Goal: Navigation & Orientation: Find specific page/section

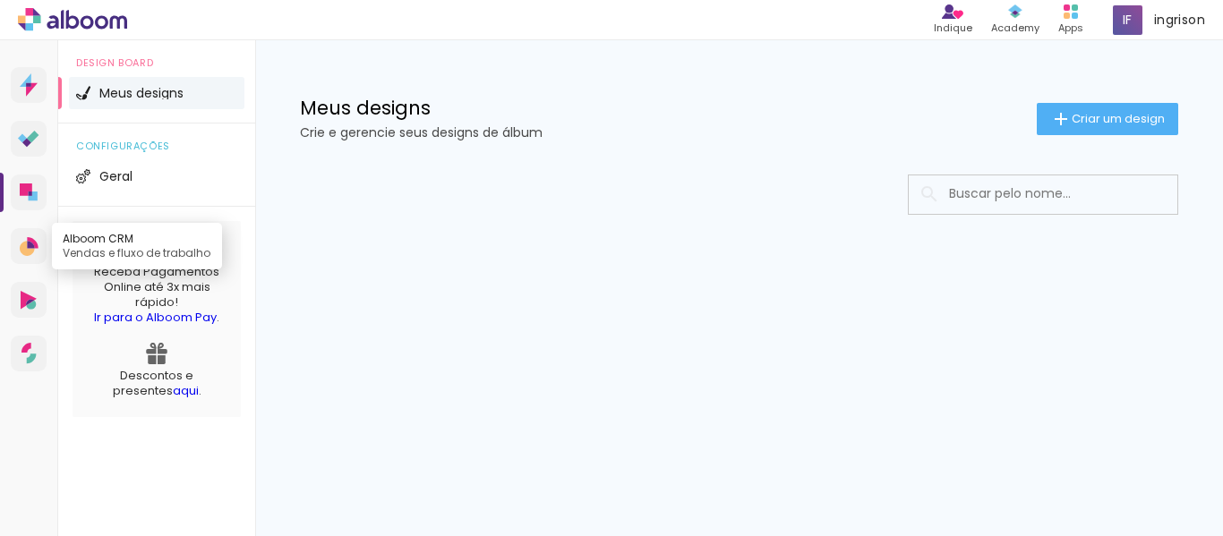
click at [26, 229] on link "Alboom CRM Vendas e fluxo de trabalho" at bounding box center [29, 246] width 36 height 36
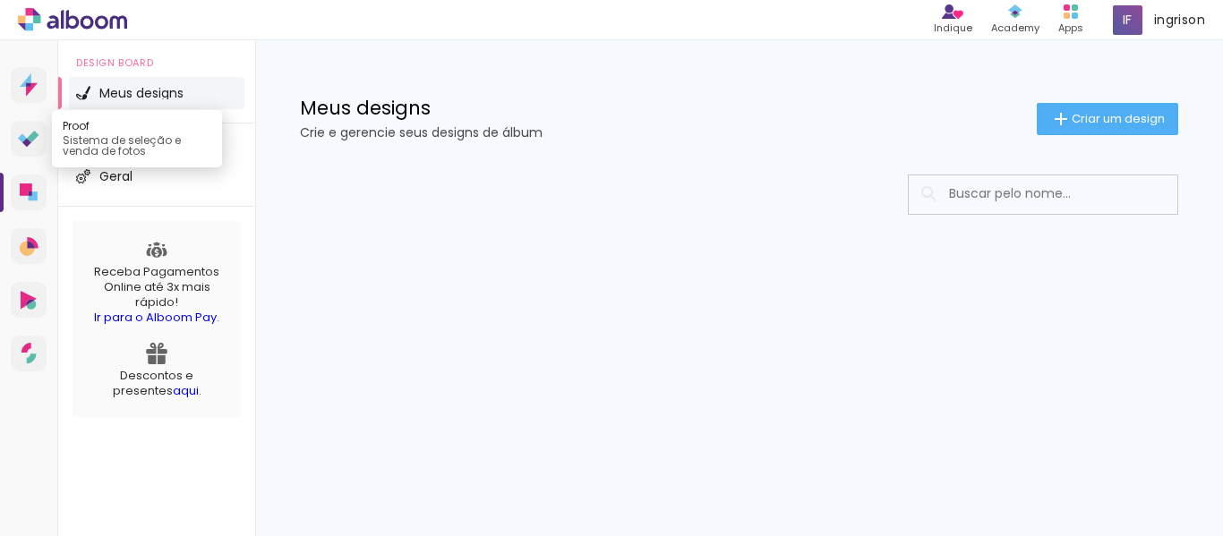
click at [27, 139] on icon at bounding box center [26, 142] width 9 height 9
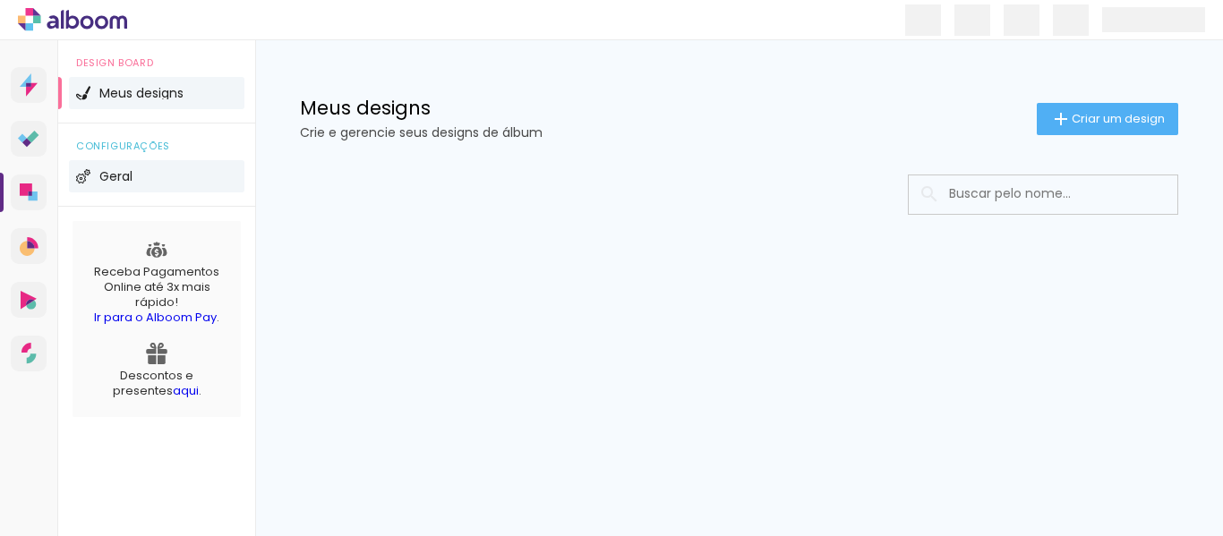
click at [124, 172] on span "Geral" at bounding box center [115, 176] width 33 height 13
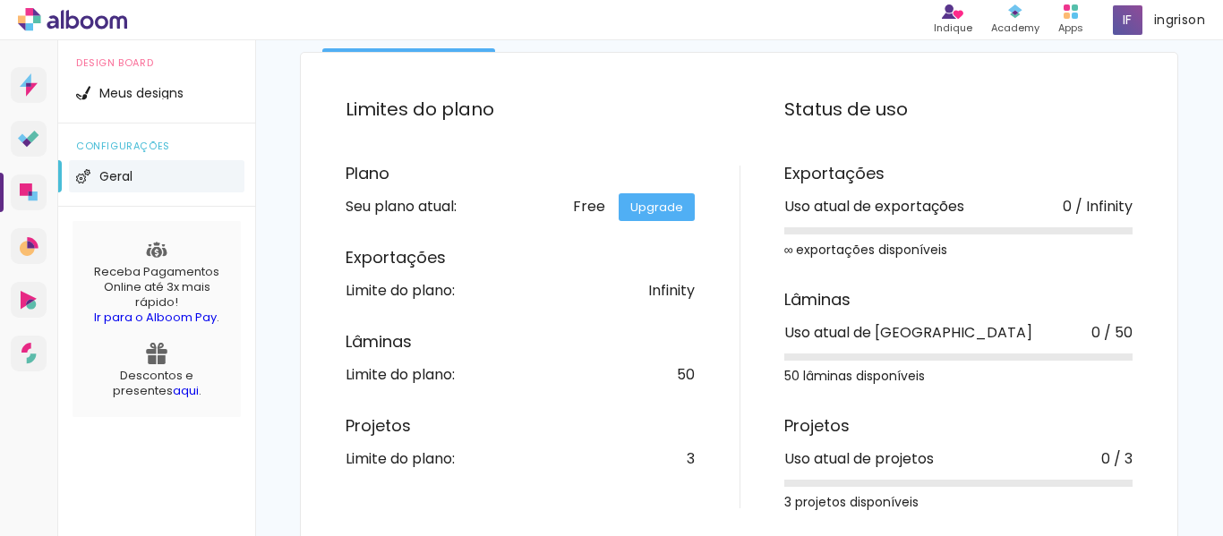
scroll to position [164, 0]
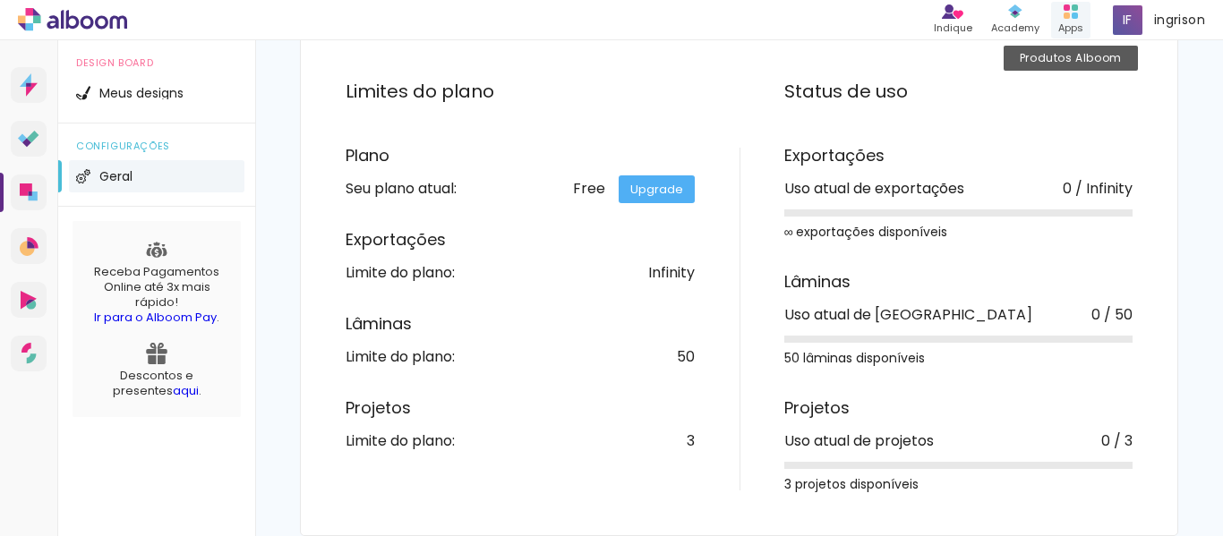
click at [1080, 10] on div "Produtos Alboom Apps" at bounding box center [1070, 20] width 39 height 37
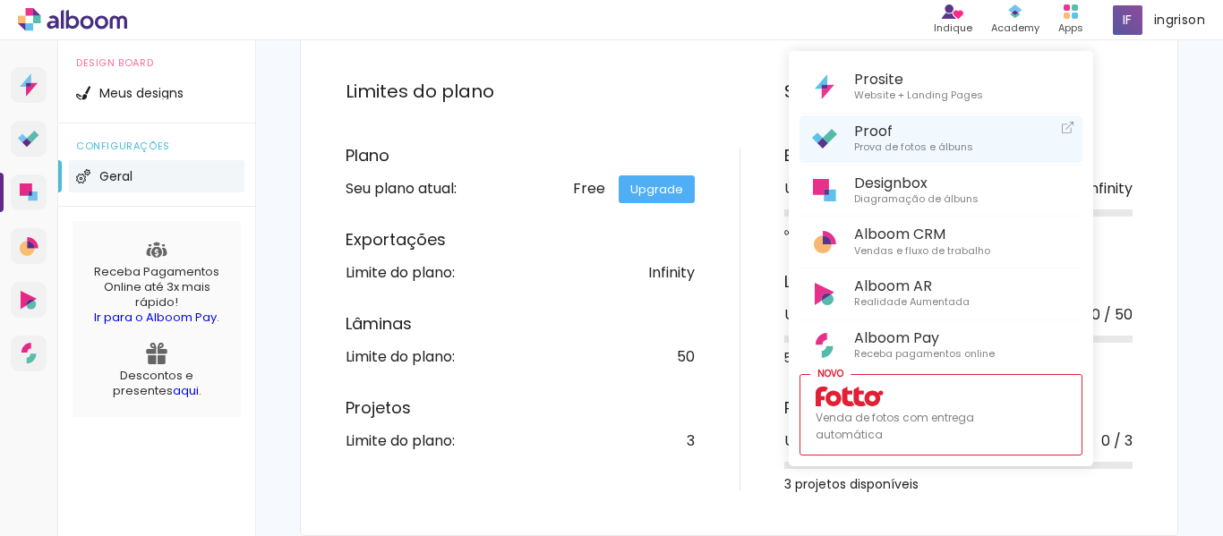
click at [920, 137] on span "Proof" at bounding box center [913, 131] width 119 height 17
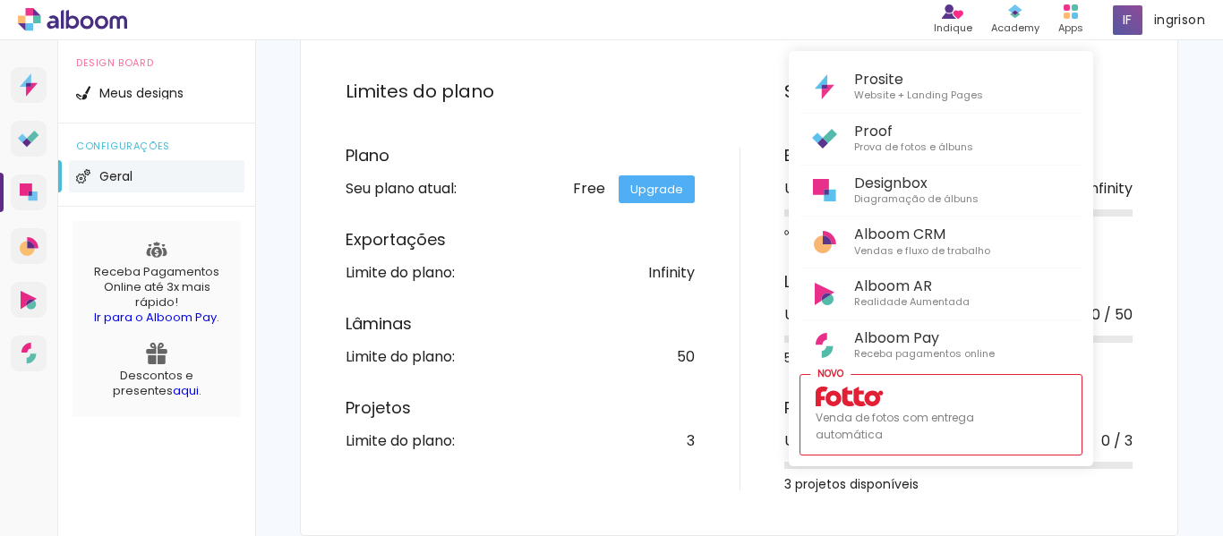
click at [1199, 268] on div at bounding box center [611, 268] width 1223 height 536
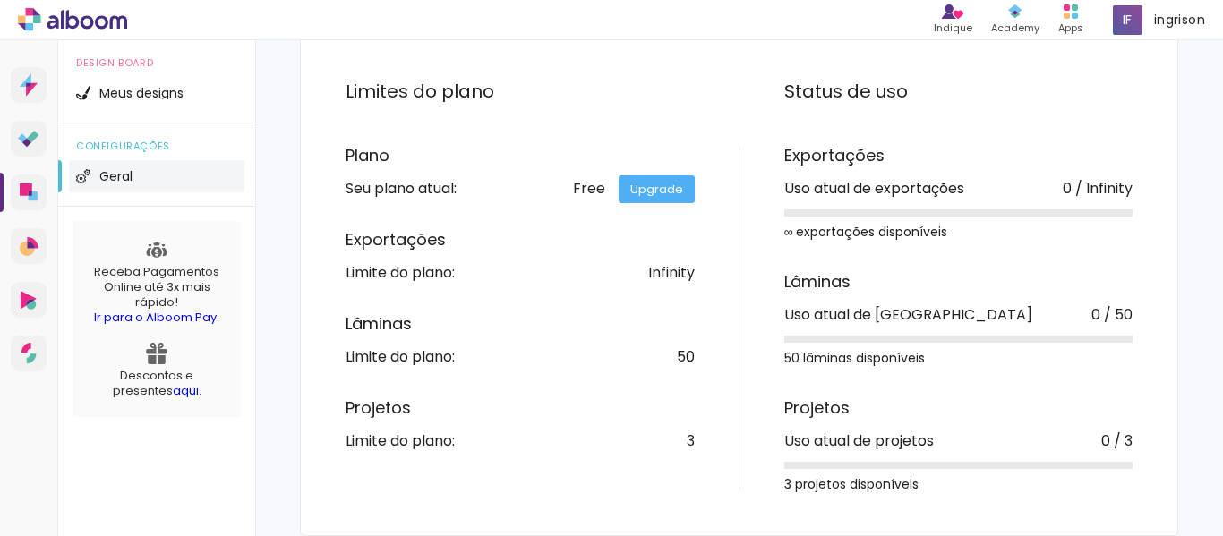
click at [406, 449] on div "Limite do plano:" at bounding box center [400, 441] width 109 height 14
click at [687, 445] on div "3" at bounding box center [691, 441] width 8 height 14
click at [586, 190] on div "Free Upgrade" at bounding box center [634, 189] width 122 height 14
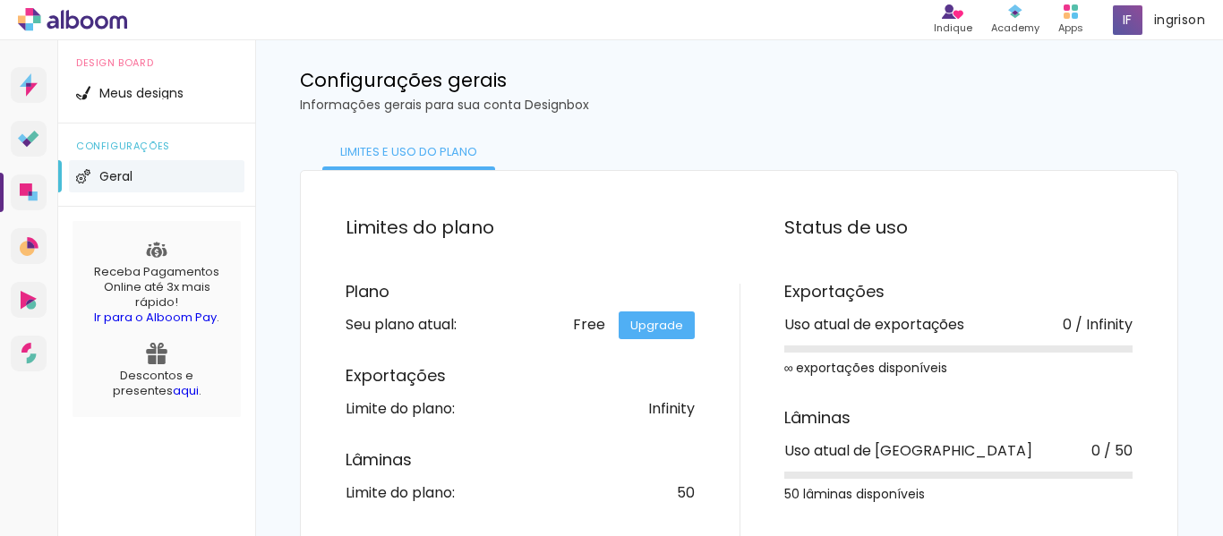
scroll to position [0, 0]
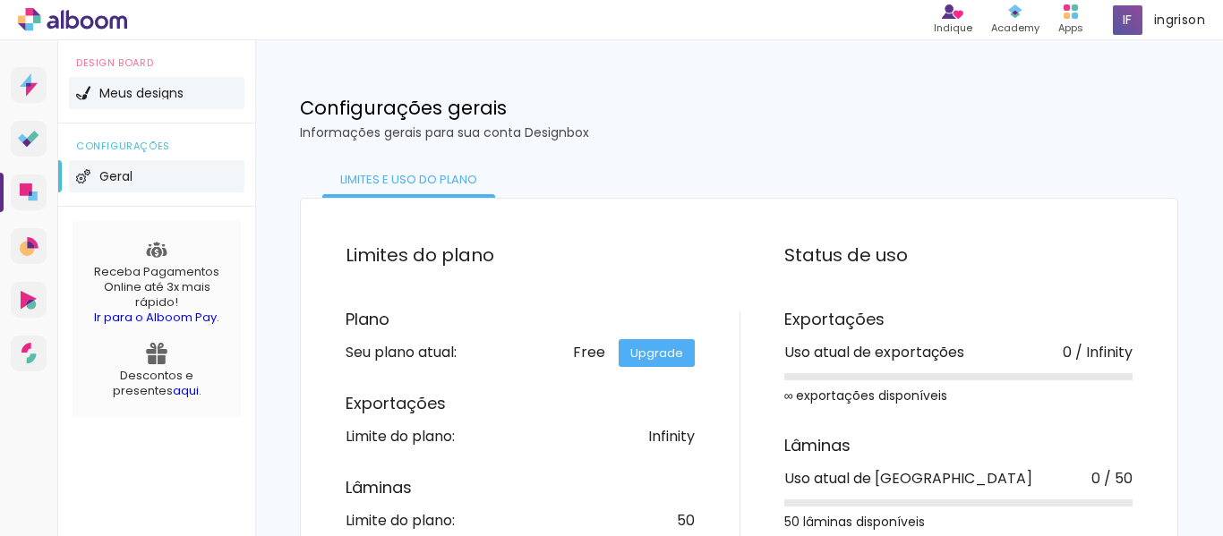
click at [158, 99] on li "Meus designs" at bounding box center [156, 93] width 175 height 32
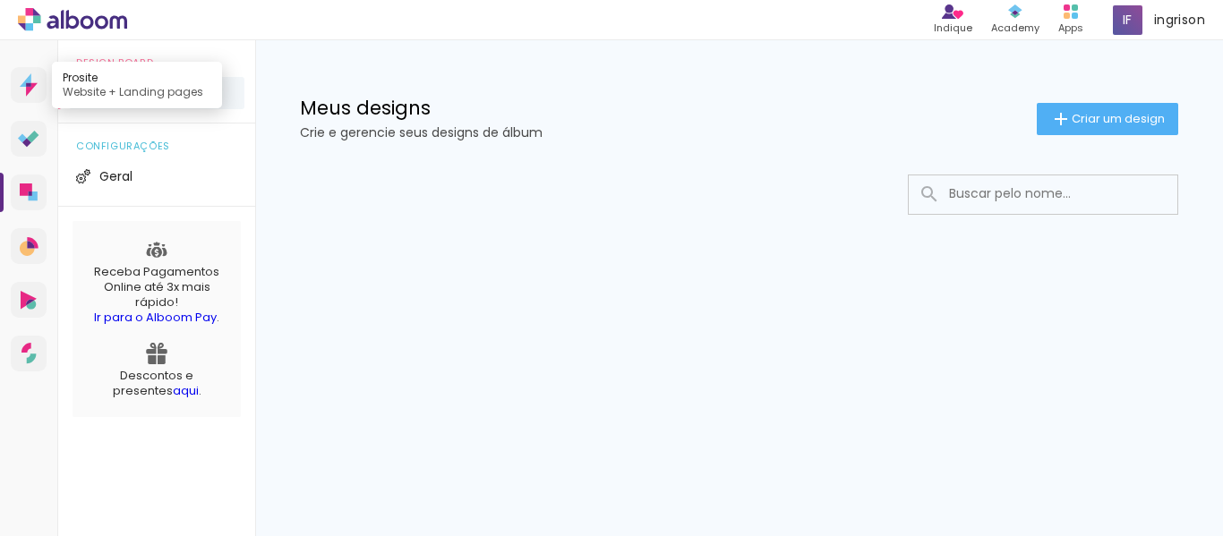
click at [36, 93] on icon at bounding box center [29, 84] width 18 height 23
